Goal: Task Accomplishment & Management: Use online tool/utility

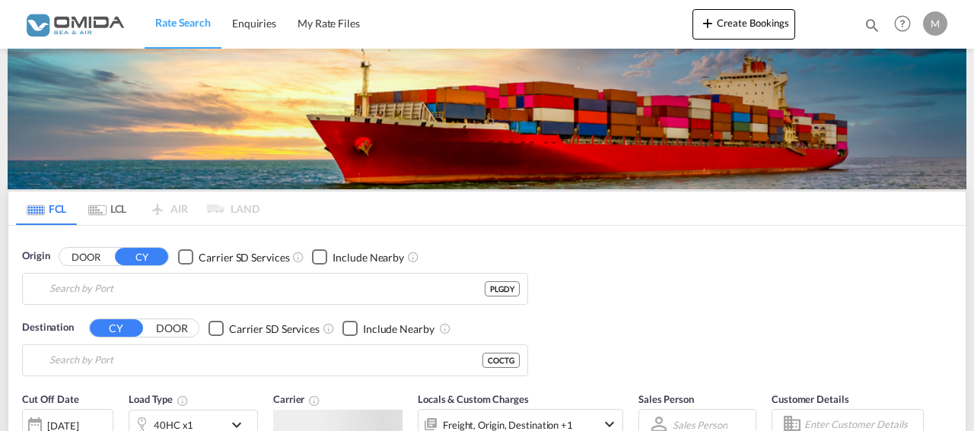
type input "[GEOGRAPHIC_DATA], PLGDY"
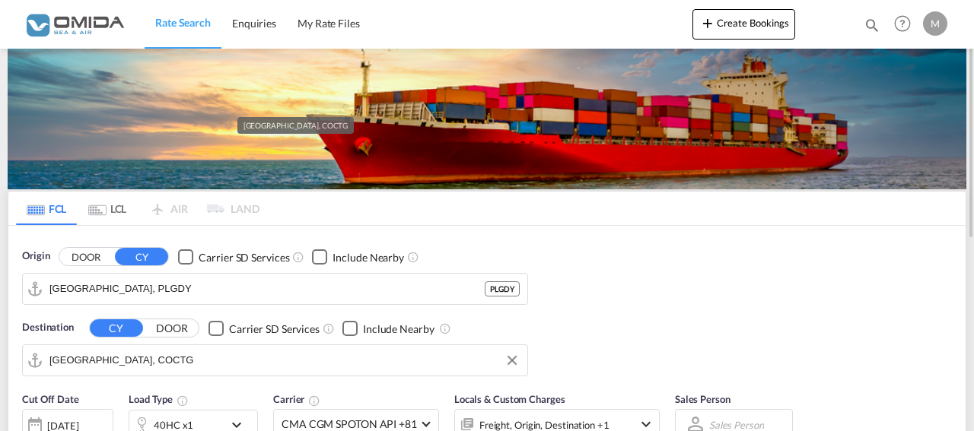
click at [163, 358] on input "[GEOGRAPHIC_DATA], COCTG" at bounding box center [284, 360] width 470 height 23
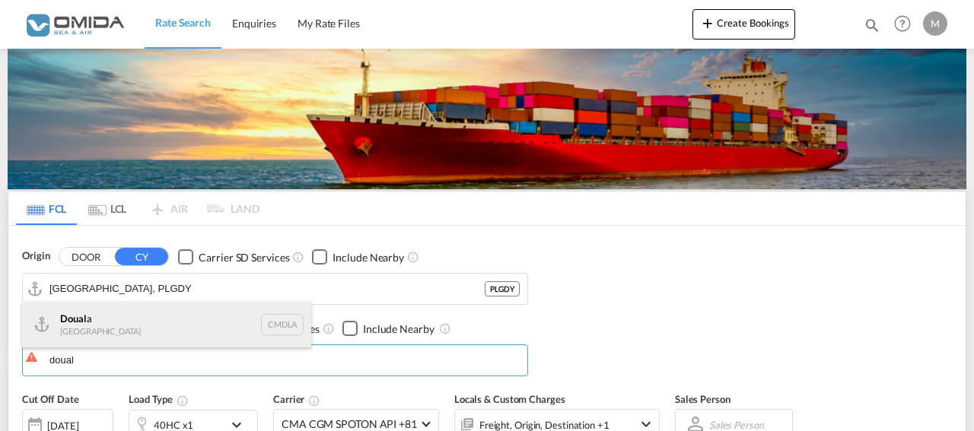
click at [133, 331] on div "Doual a [GEOGRAPHIC_DATA] CMDLA" at bounding box center [166, 325] width 289 height 46
type input "Douala, CMDLA"
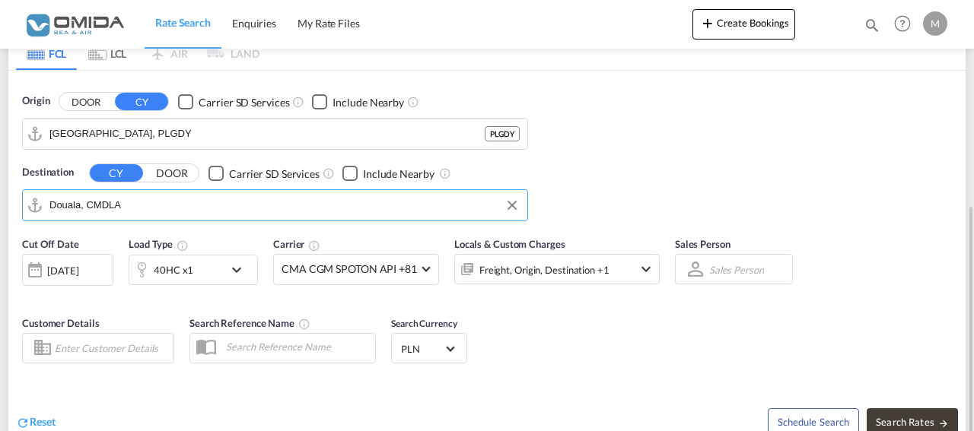
scroll to position [233, 0]
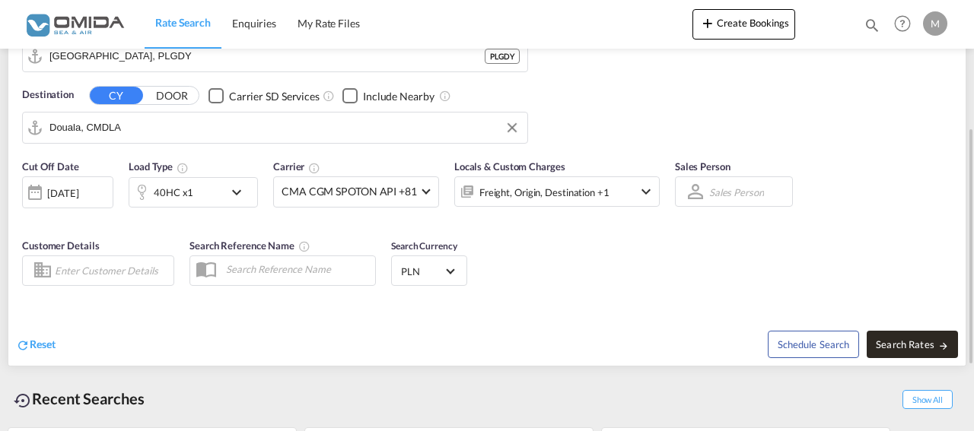
click at [886, 339] on span "Search Rates" at bounding box center [912, 345] width 73 height 12
type input "PLGDY to CMDLA / [DATE]"
